Goal: Information Seeking & Learning: Understand process/instructions

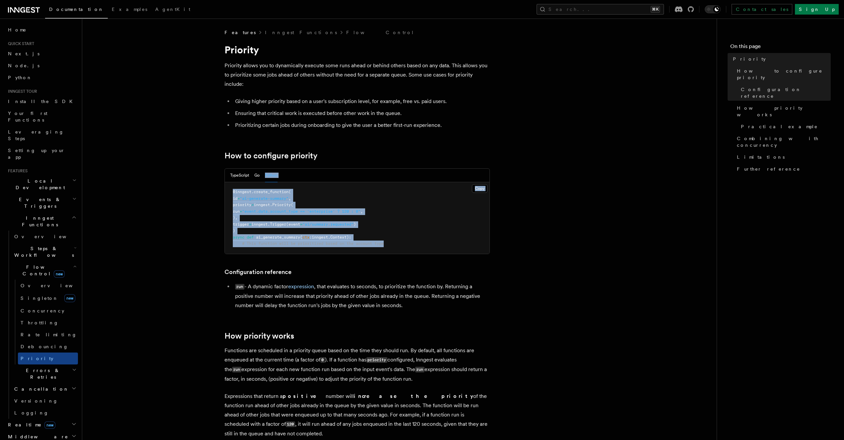
drag, startPoint x: 388, startPoint y: 242, endPoint x: 253, endPoint y: 179, distance: 149.1
click at [253, 179] on div "TypeScript Go Python Copy Copied @inngest . create_function ( id = "ai-generate…" at bounding box center [356, 211] width 265 height 86
click at [346, 196] on pre "@inngest . create_function ( id = "ai-generate-summary" , priority = inngest. P…" at bounding box center [357, 218] width 265 height 72
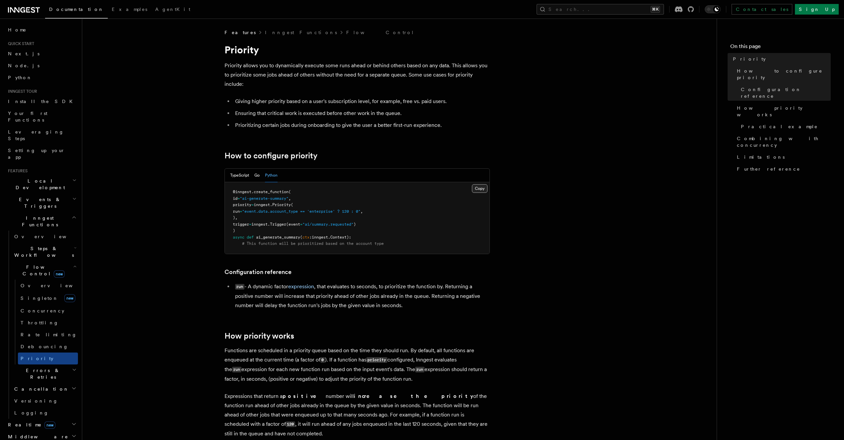
click at [478, 191] on button "Copy Copied" at bounding box center [480, 188] width 16 height 9
